Goal: Information Seeking & Learning: Learn about a topic

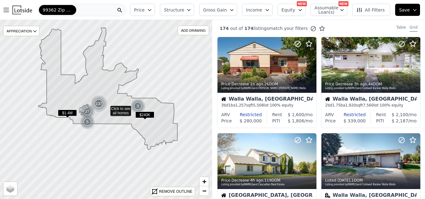
click at [234, 9] on icon "button" at bounding box center [231, 9] width 5 height 5
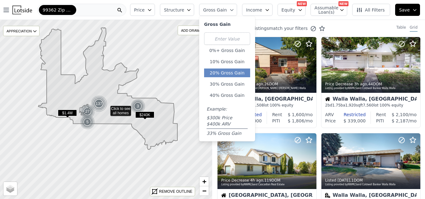
click at [229, 74] on button "20% Gross Gain" at bounding box center [227, 72] width 46 height 9
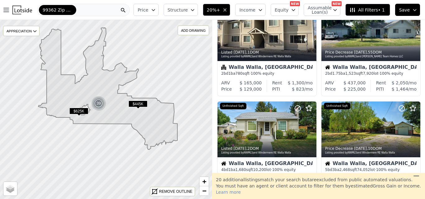
scroll to position [18, 0]
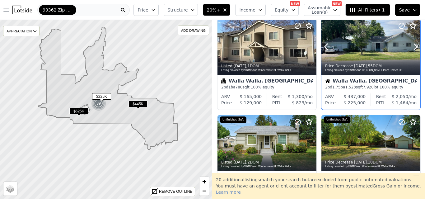
click at [342, 57] on div at bounding box center [371, 60] width 99 height 11
click at [92, 9] on div "99362 Zip Code" at bounding box center [83, 10] width 92 height 12
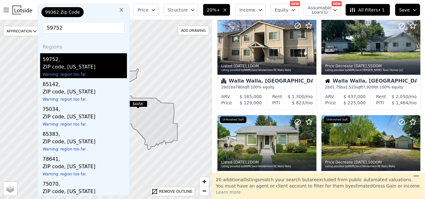
type input "59752"
click at [79, 67] on div "ZIP code, [US_STATE]" at bounding box center [85, 67] width 84 height 9
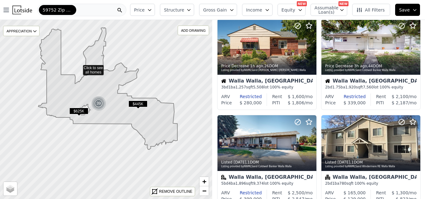
scroll to position [114, 0]
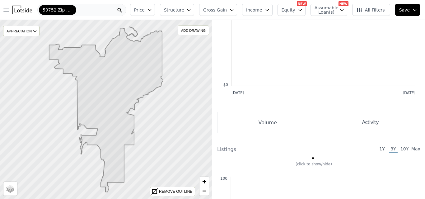
click at [184, 10] on span "Structure" at bounding box center [174, 10] width 20 height 6
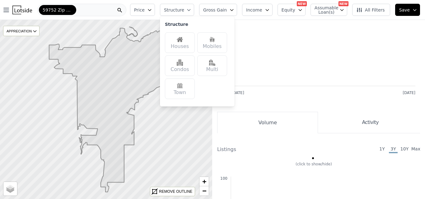
click at [184, 9] on span "Structure" at bounding box center [174, 10] width 20 height 6
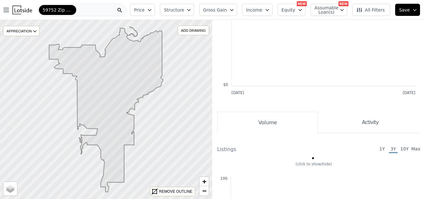
click at [108, 92] on icon at bounding box center [106, 109] width 114 height 165
click at [163, 121] on icon at bounding box center [106, 109] width 114 height 165
click at [153, 124] on icon at bounding box center [106, 109] width 114 height 165
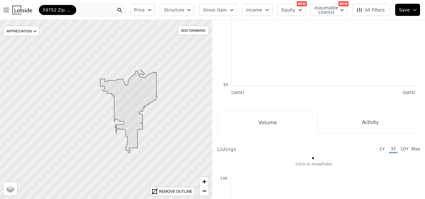
click at [85, 11] on div "59752 Zip Code" at bounding box center [81, 10] width 89 height 12
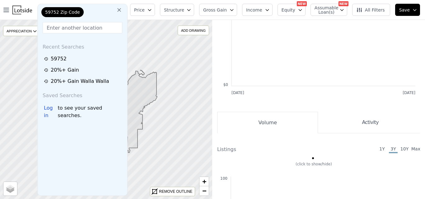
click at [121, 9] on icon at bounding box center [119, 10] width 4 height 4
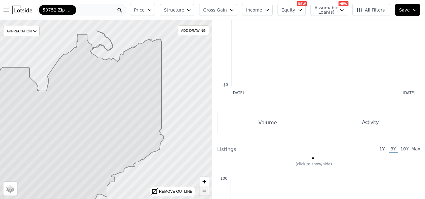
click at [204, 191] on span "−" at bounding box center [204, 191] width 4 height 8
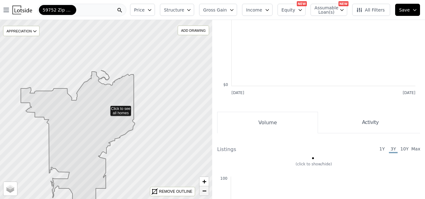
click at [204, 191] on span "−" at bounding box center [204, 191] width 4 height 8
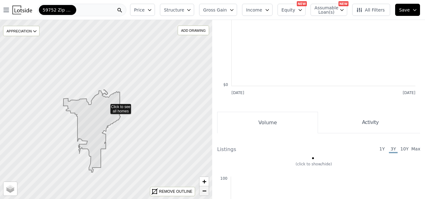
click at [204, 191] on span "−" at bounding box center [204, 191] width 4 height 8
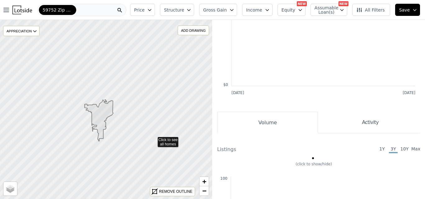
click at [153, 139] on icon at bounding box center [106, 109] width 257 height 217
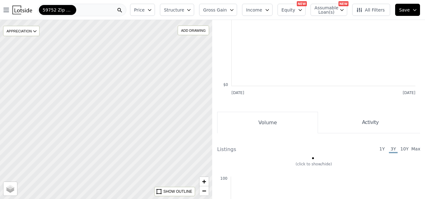
click at [153, 139] on div at bounding box center [106, 109] width 255 height 215
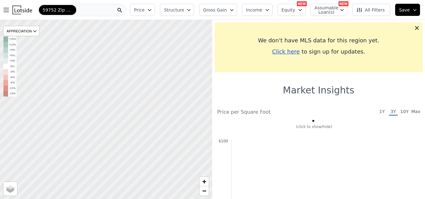
click at [156, 119] on div at bounding box center [106, 109] width 255 height 215
click at [79, 11] on div "59752 Zip Code" at bounding box center [81, 10] width 89 height 12
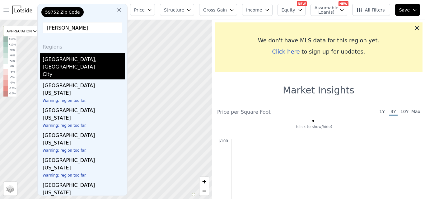
type input "[PERSON_NAME]"
click at [64, 59] on div "[GEOGRAPHIC_DATA], [GEOGRAPHIC_DATA]" at bounding box center [84, 61] width 82 height 17
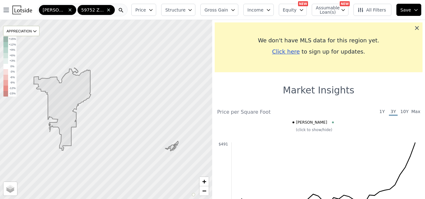
click at [415, 27] on icon at bounding box center [417, 28] width 4 height 4
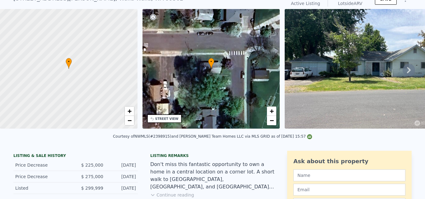
scroll to position [2, 0]
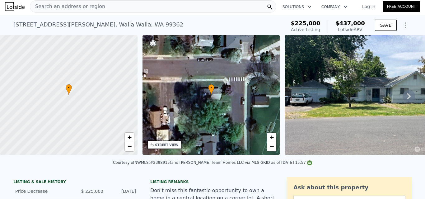
click at [407, 99] on icon at bounding box center [409, 96] width 4 height 6
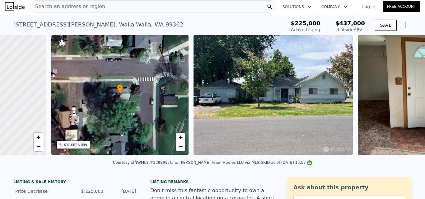
scroll to position [0, 145]
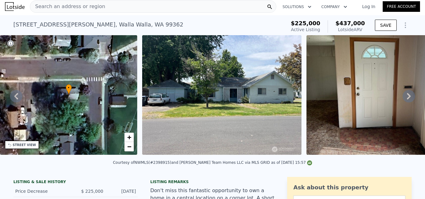
click at [407, 99] on icon at bounding box center [409, 96] width 4 height 6
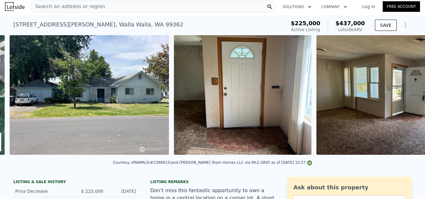
scroll to position [0, 285]
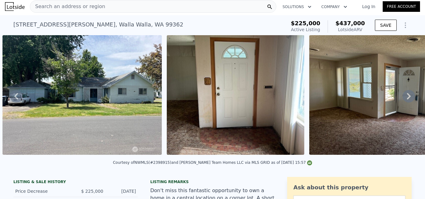
click at [407, 99] on icon at bounding box center [409, 96] width 4 height 6
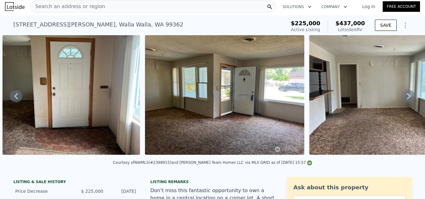
click at [407, 99] on icon at bounding box center [409, 96] width 4 height 6
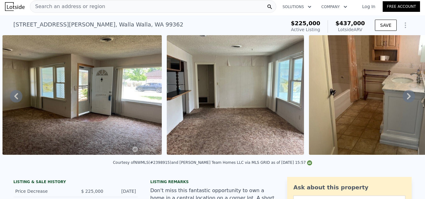
click at [407, 99] on icon at bounding box center [409, 96] width 4 height 6
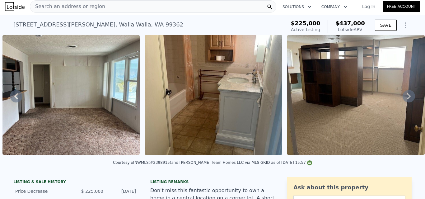
click at [407, 99] on icon at bounding box center [409, 96] width 4 height 6
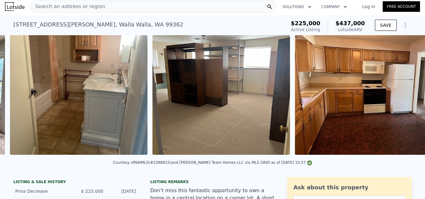
scroll to position [0, 898]
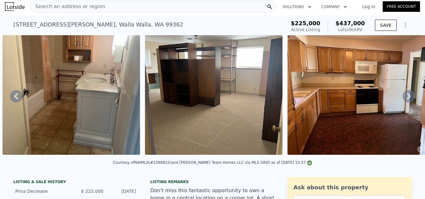
click at [407, 99] on icon at bounding box center [409, 96] width 4 height 6
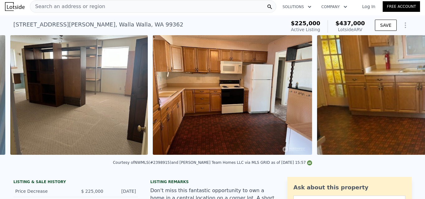
scroll to position [0, 1041]
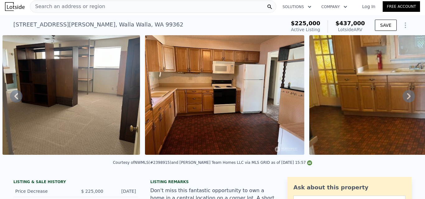
click at [404, 99] on div "• + − • + − STREET VIEW Loading... SATELLITE VIEW" at bounding box center [212, 96] width 425 height 122
click at [407, 99] on icon at bounding box center [409, 96] width 4 height 6
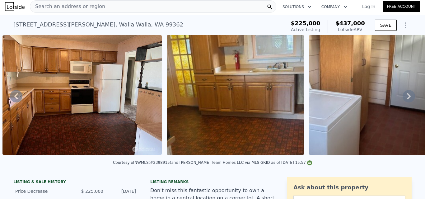
click at [407, 99] on icon at bounding box center [409, 96] width 4 height 6
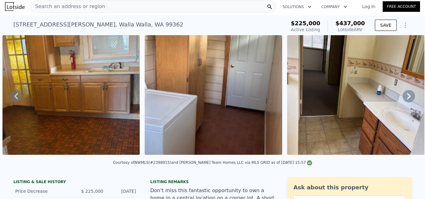
click at [407, 99] on icon at bounding box center [409, 96] width 4 height 6
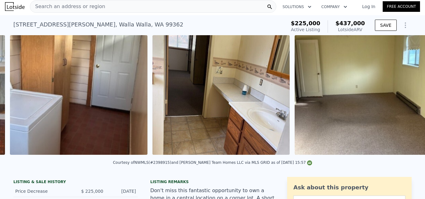
scroll to position [0, 1490]
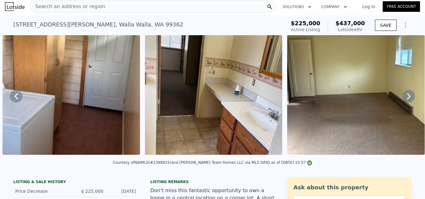
click at [407, 99] on icon at bounding box center [409, 96] width 4 height 6
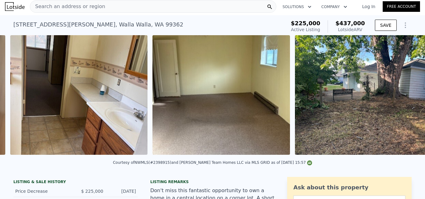
scroll to position [0, 1633]
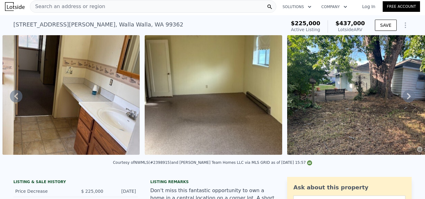
click at [407, 99] on icon at bounding box center [409, 96] width 4 height 6
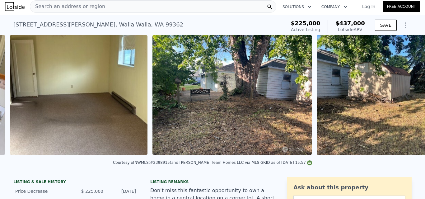
scroll to position [0, 1775]
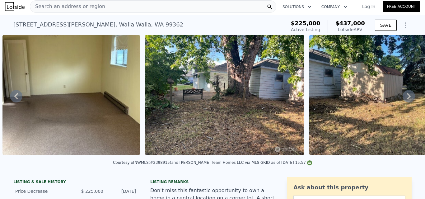
click at [407, 99] on icon at bounding box center [409, 96] width 4 height 6
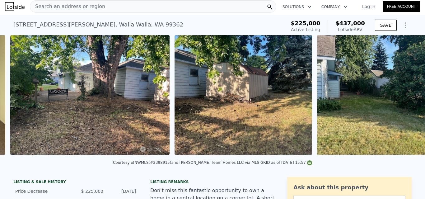
scroll to position [0, 1918]
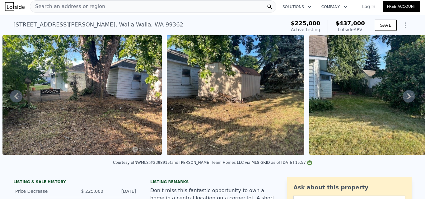
click at [407, 99] on icon at bounding box center [409, 96] width 4 height 6
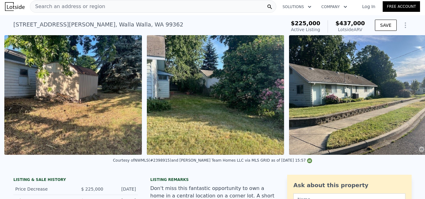
scroll to position [0, 2082]
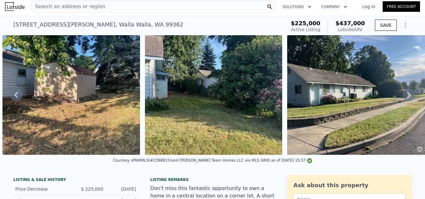
click at [97, 7] on div "Search an address or region" at bounding box center [153, 6] width 247 height 12
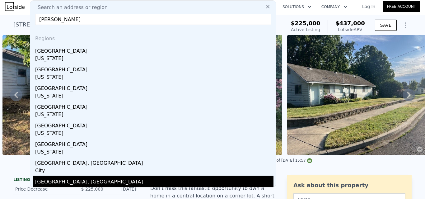
type input "[PERSON_NAME]"
click at [49, 182] on div "[GEOGRAPHIC_DATA], [GEOGRAPHIC_DATA]" at bounding box center [154, 181] width 238 height 10
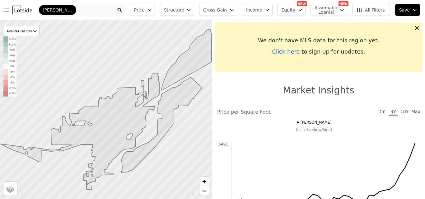
click at [85, 10] on div "[PERSON_NAME]" at bounding box center [81, 10] width 89 height 12
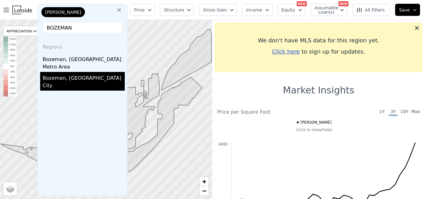
type input "BOZEMAN"
click at [62, 77] on div "Bozeman, MT" at bounding box center [84, 77] width 82 height 10
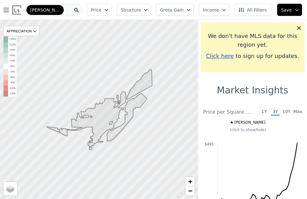
click at [64, 14] on div "[PERSON_NAME]" at bounding box center [54, 10] width 58 height 12
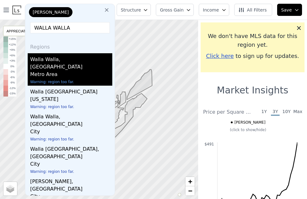
type input "WALLA WALLA"
click at [55, 59] on div "Walla Walla, [GEOGRAPHIC_DATA]" at bounding box center [71, 61] width 82 height 17
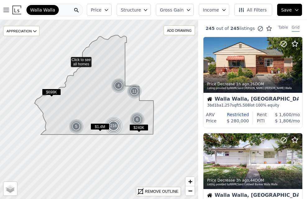
click at [67, 59] on icon at bounding box center [99, 109] width 240 height 217
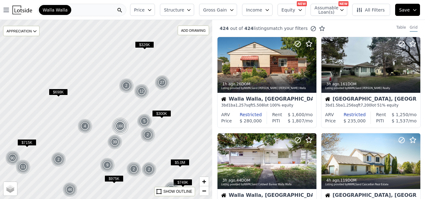
click at [234, 9] on icon "button" at bounding box center [231, 9] width 5 height 5
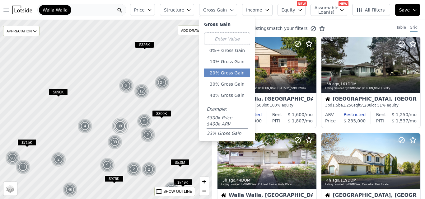
click at [227, 75] on button "20% Gross Gain" at bounding box center [227, 72] width 46 height 9
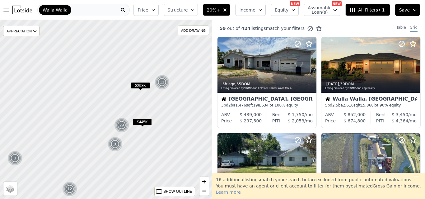
click at [188, 11] on span "Structure" at bounding box center [178, 10] width 20 height 6
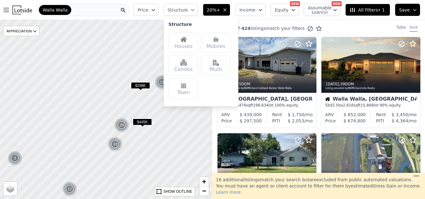
click at [196, 45] on div "Houses" at bounding box center [184, 42] width 30 height 21
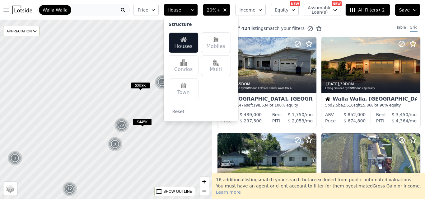
click at [219, 64] on img at bounding box center [216, 62] width 6 height 6
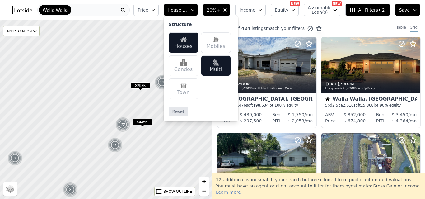
click at [188, 111] on button "Reset" at bounding box center [179, 111] width 20 height 10
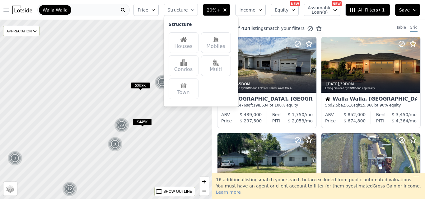
click at [187, 41] on img at bounding box center [184, 39] width 6 height 6
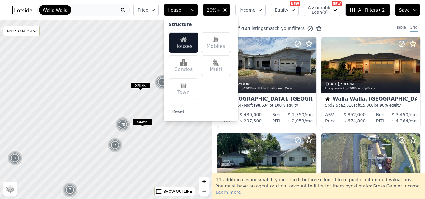
click at [219, 65] on img at bounding box center [216, 62] width 6 height 6
click at [190, 129] on div at bounding box center [106, 109] width 255 height 215
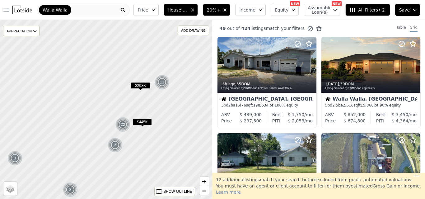
click at [226, 10] on icon "button" at bounding box center [225, 10] width 2 height 2
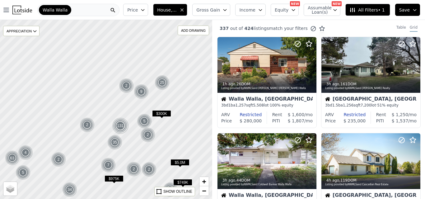
click at [220, 9] on span "Gross Gain" at bounding box center [208, 10] width 24 height 6
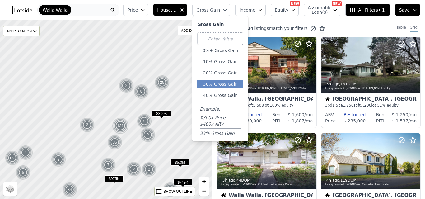
click at [230, 87] on button "30% Gross Gain" at bounding box center [220, 84] width 46 height 9
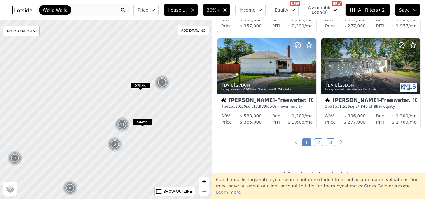
scroll to position [484, 0]
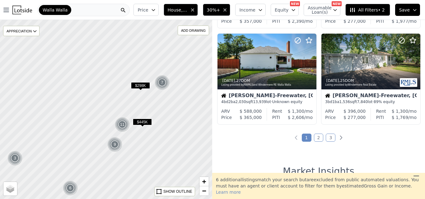
click at [307, 136] on link "2" at bounding box center [319, 138] width 10 height 8
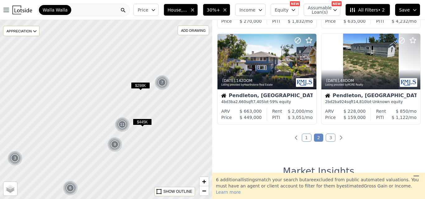
click at [307, 136] on link "3" at bounding box center [331, 138] width 10 height 8
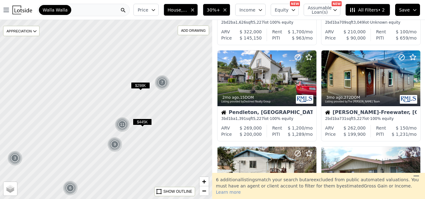
scroll to position [0, 0]
